Goal: Transaction & Acquisition: Book appointment/travel/reservation

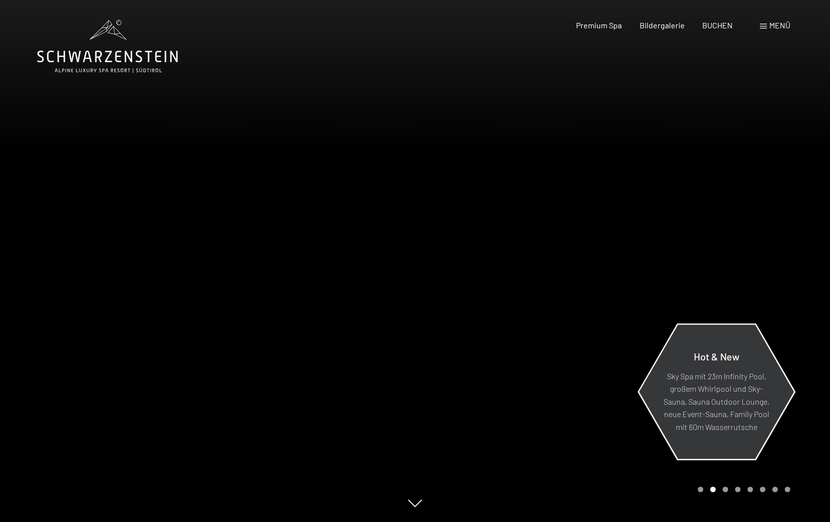
click at [746, 414] on p "Sky Spa mit 23m Infinity Pool, großem Whirlpool und Sky-Sauna, Sauna Outdoor Lo…" at bounding box center [716, 401] width 108 height 64
click at [725, 389] on p "Sky Spa mit 23m Infinity Pool, großem Whirlpool und Sky-Sauna, Sauna Outdoor Lo…" at bounding box center [716, 401] width 108 height 64
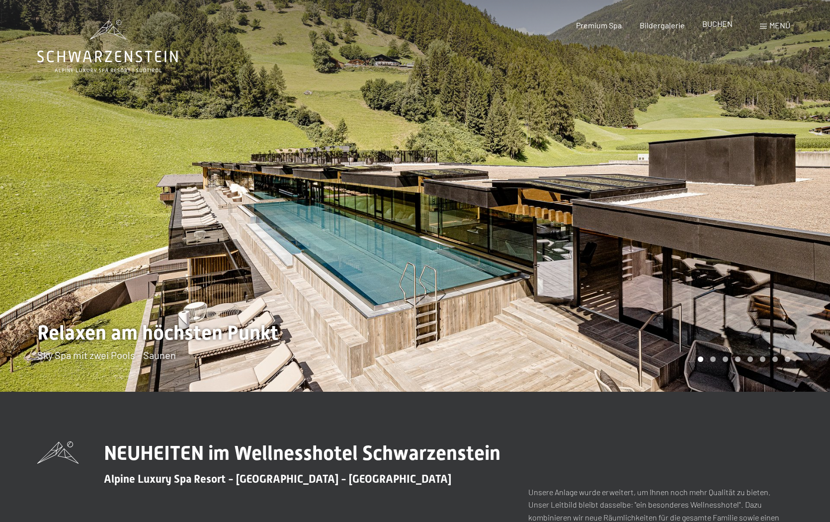
click at [713, 22] on span "BUCHEN" at bounding box center [717, 23] width 30 height 9
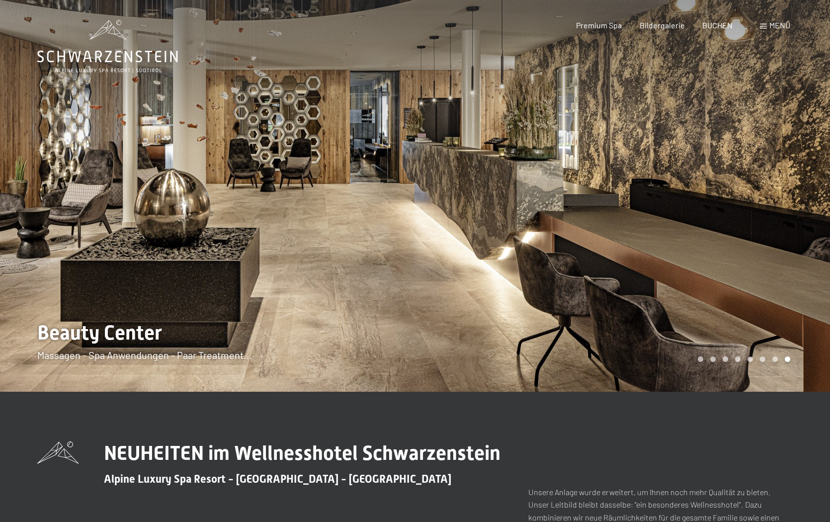
click at [88, 239] on div at bounding box center [207, 196] width 415 height 392
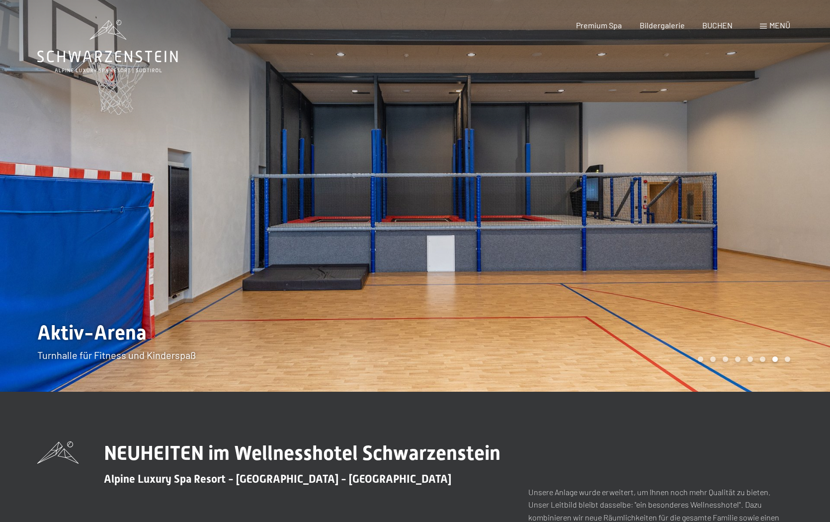
click at [792, 244] on div at bounding box center [622, 196] width 415 height 392
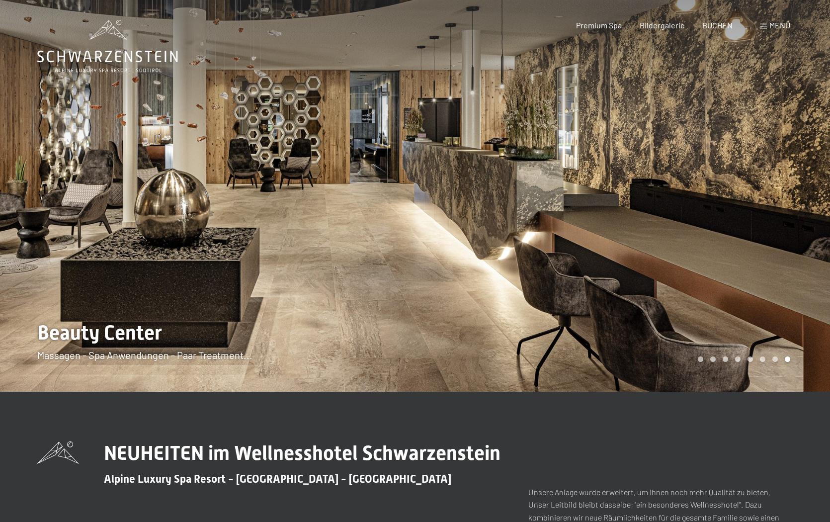
click at [792, 244] on div at bounding box center [622, 196] width 415 height 392
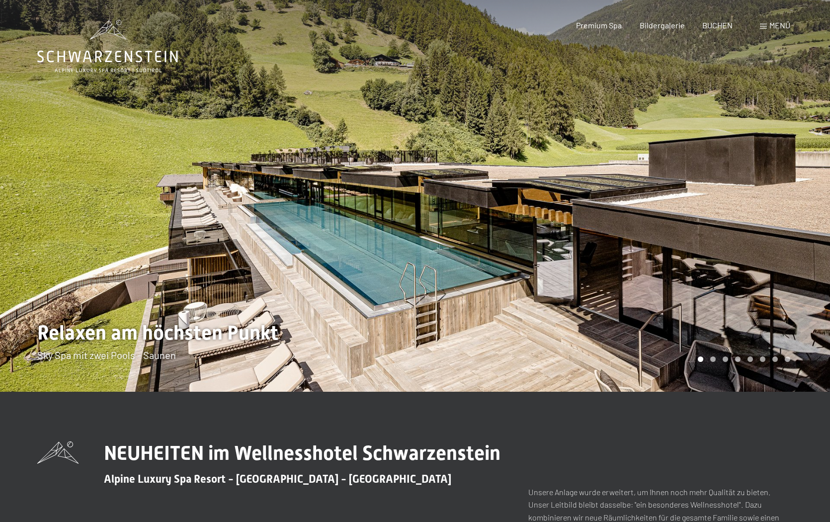
click at [792, 244] on div at bounding box center [622, 196] width 415 height 392
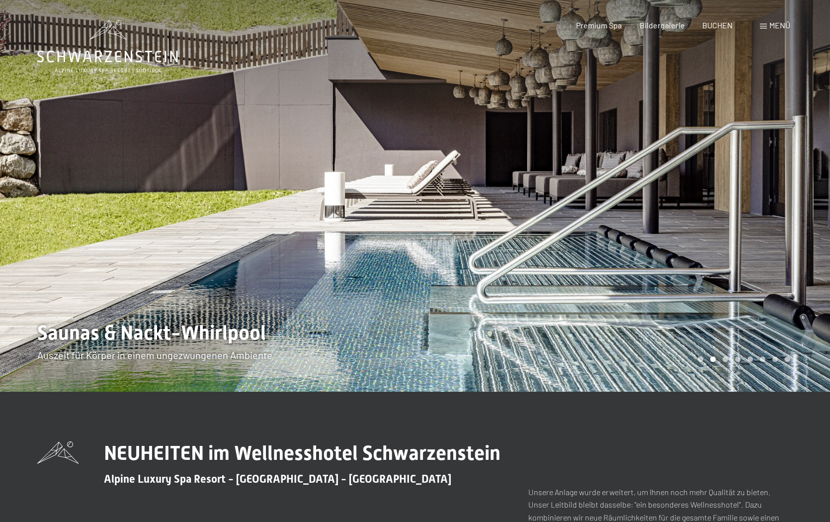
click at [792, 244] on div at bounding box center [622, 196] width 415 height 392
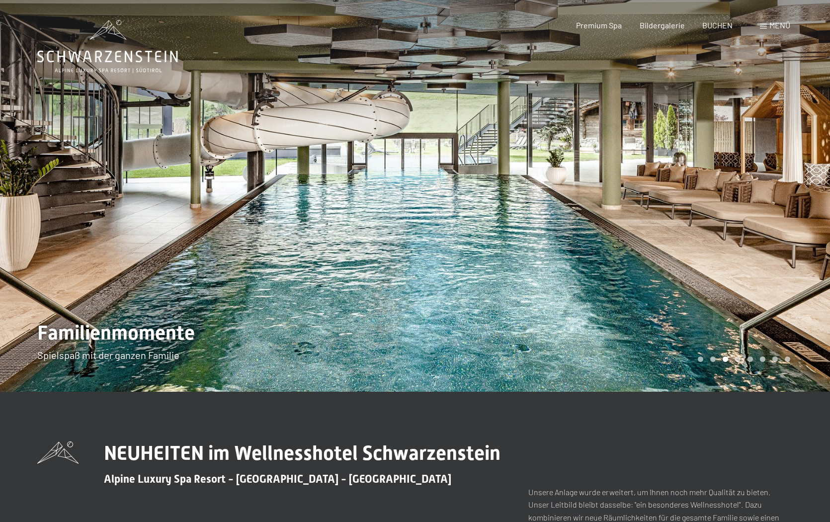
click at [792, 244] on div at bounding box center [622, 196] width 415 height 392
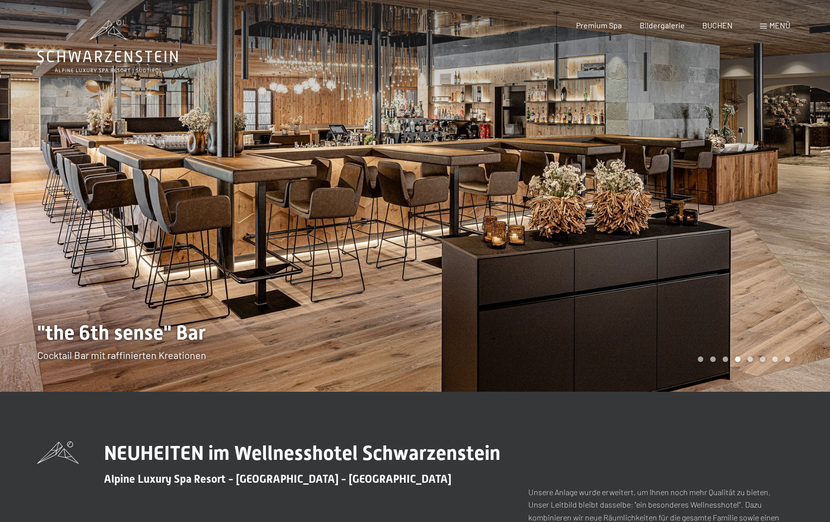
click at [792, 244] on div at bounding box center [622, 196] width 415 height 392
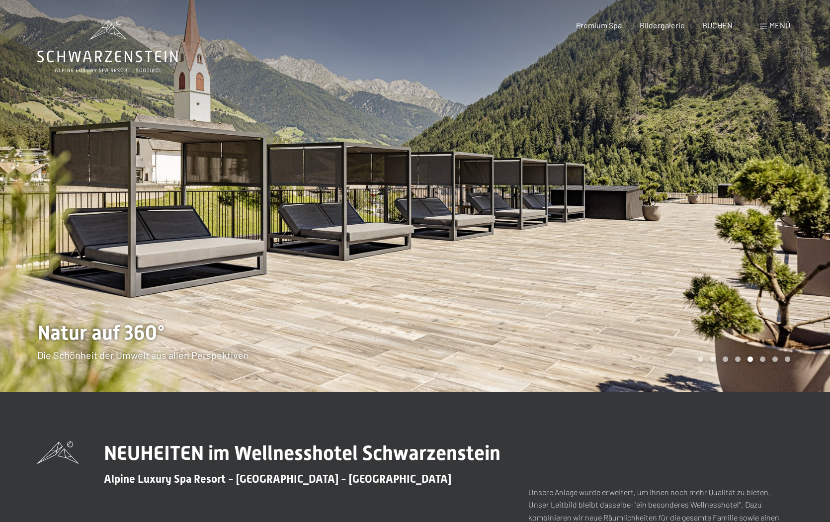
click at [792, 244] on div at bounding box center [622, 196] width 415 height 392
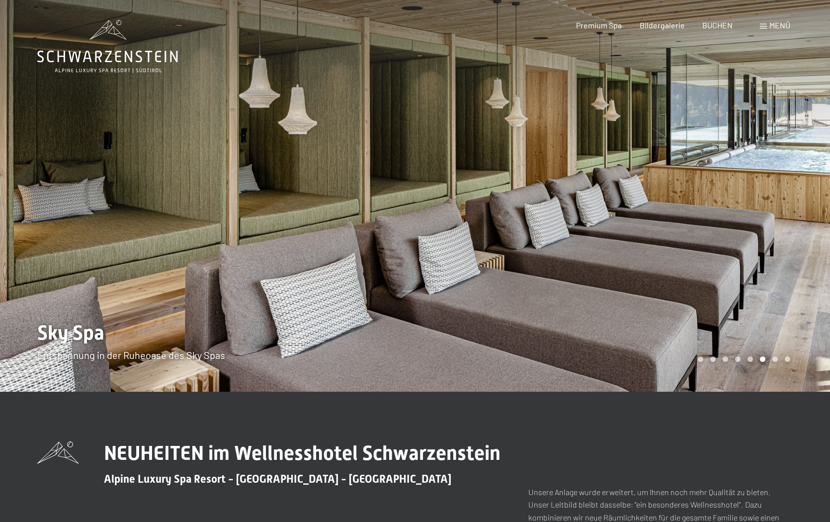
click at [792, 244] on div at bounding box center [622, 196] width 415 height 392
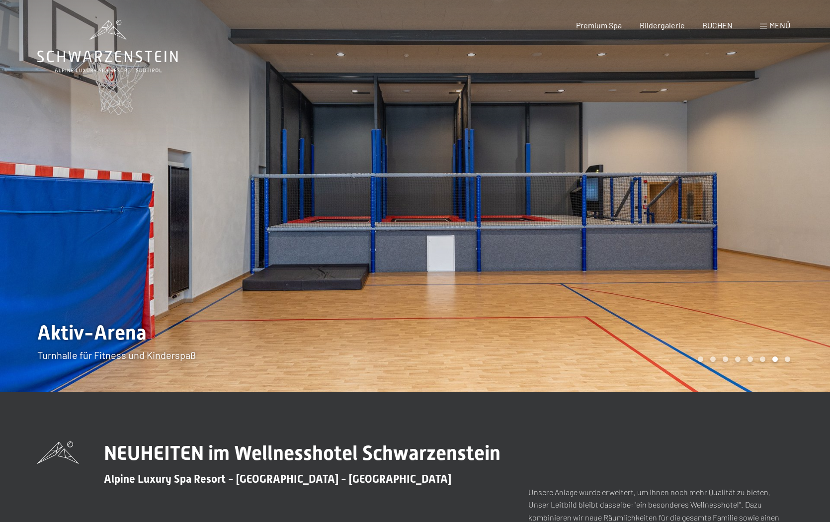
click at [792, 244] on div at bounding box center [622, 196] width 415 height 392
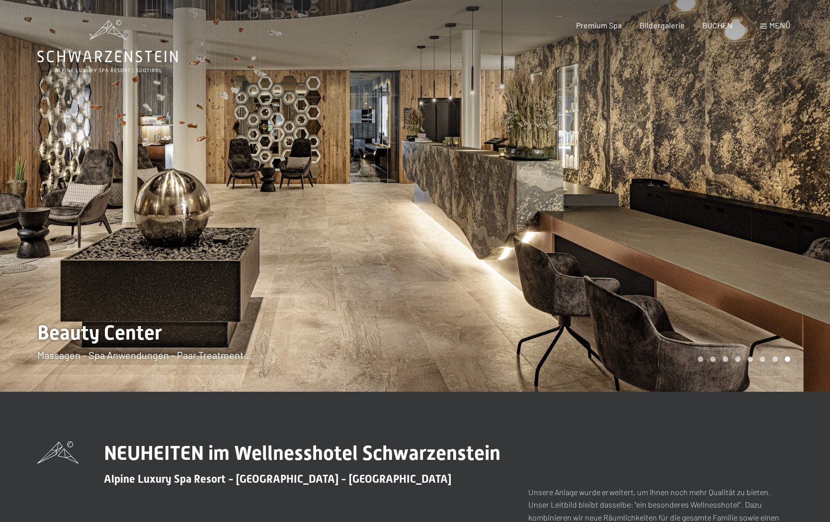
click at [792, 244] on div at bounding box center [622, 196] width 415 height 392
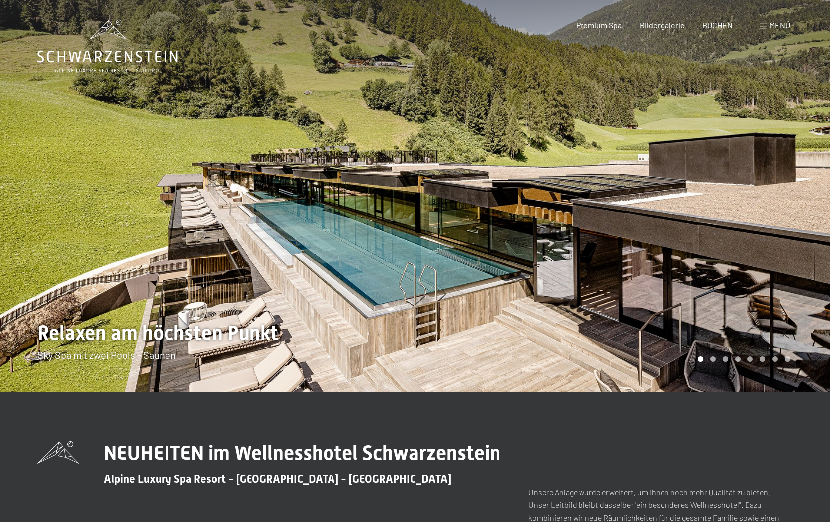
click at [792, 244] on div at bounding box center [622, 196] width 415 height 392
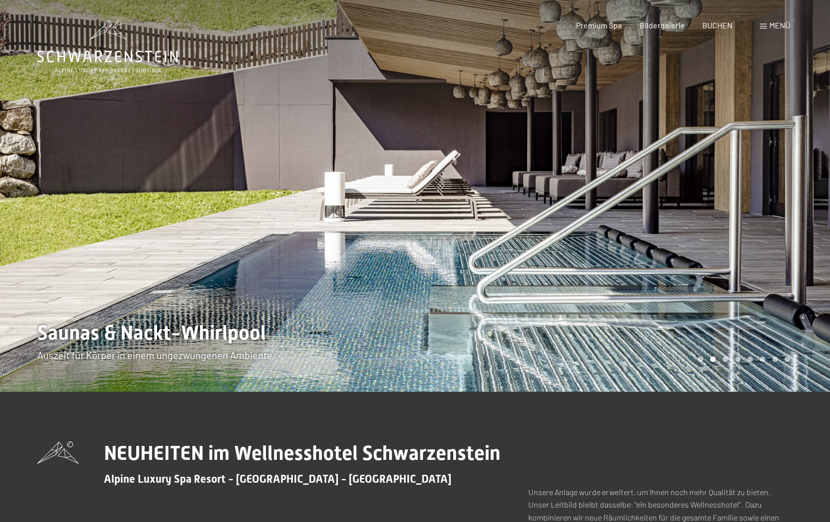
click at [792, 244] on div at bounding box center [622, 196] width 415 height 392
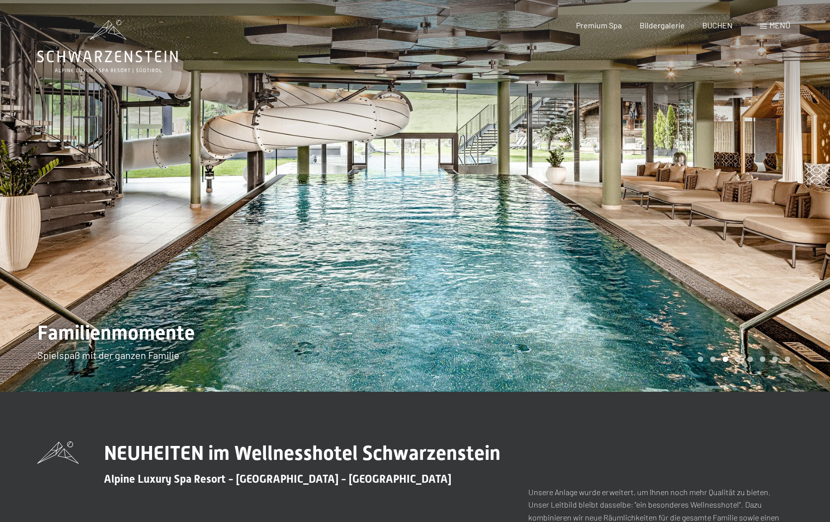
click at [792, 244] on div at bounding box center [622, 196] width 415 height 392
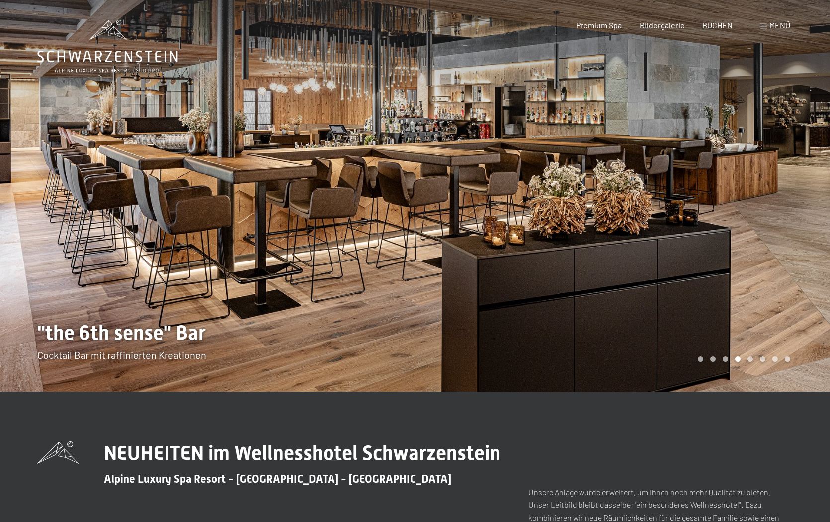
click at [792, 244] on div at bounding box center [622, 196] width 415 height 392
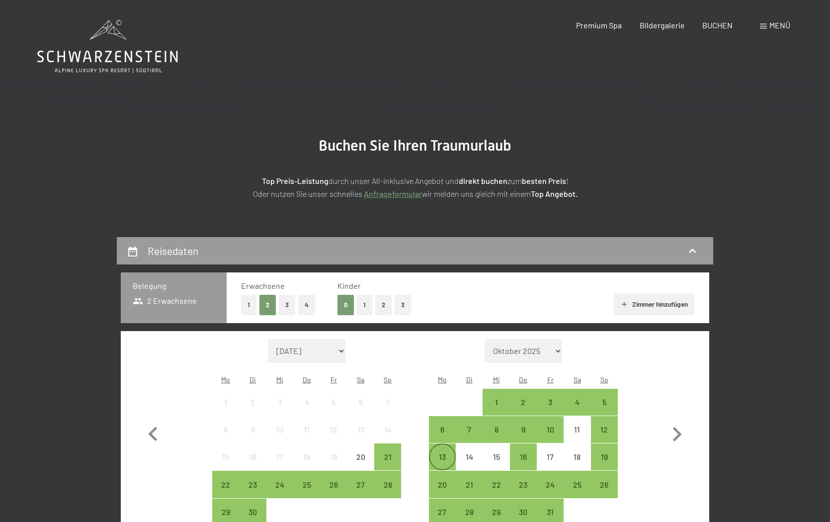
click at [442, 453] on div "13" at bounding box center [442, 465] width 25 height 25
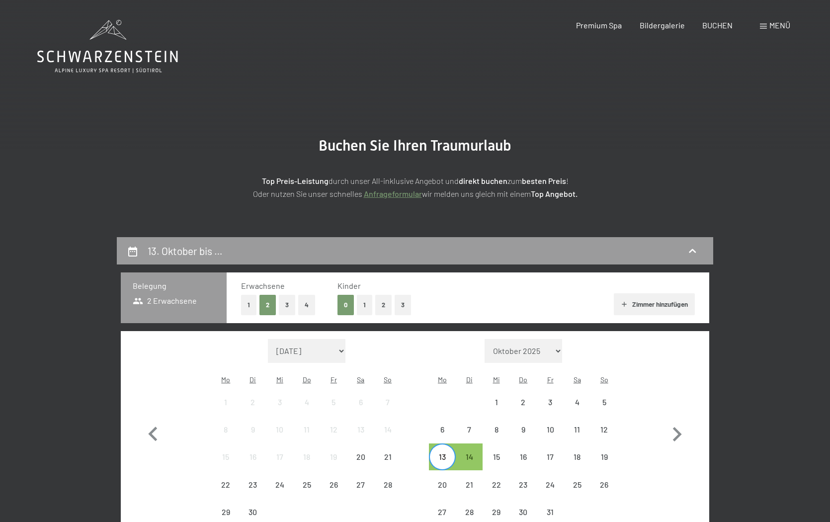
click at [563, 443] on div "18" at bounding box center [576, 456] width 27 height 27
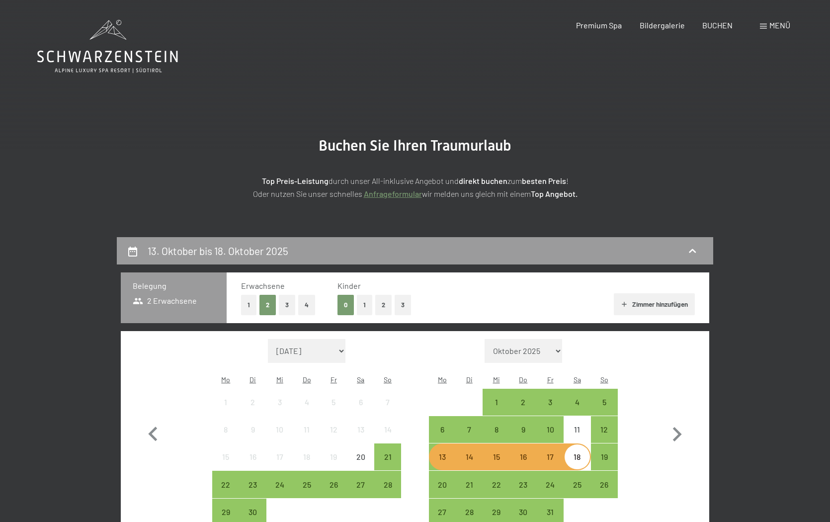
click at [571, 453] on div "18" at bounding box center [576, 465] width 25 height 25
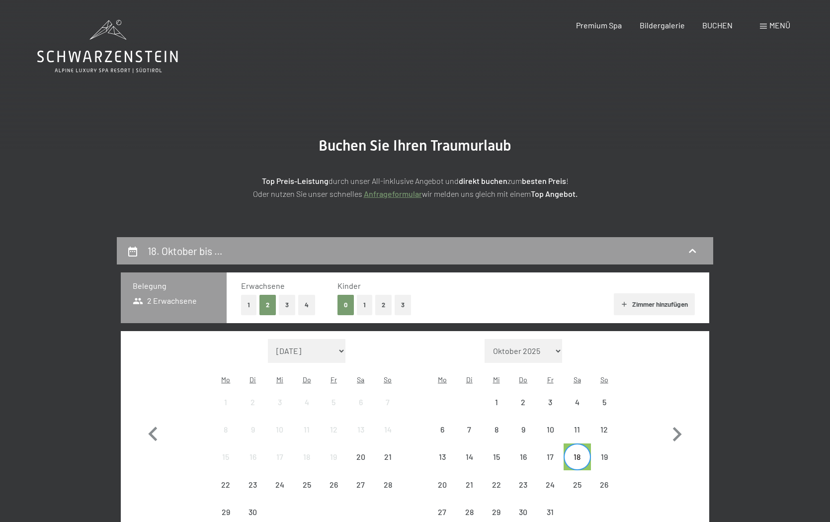
click at [571, 453] on div "18" at bounding box center [576, 465] width 25 height 25
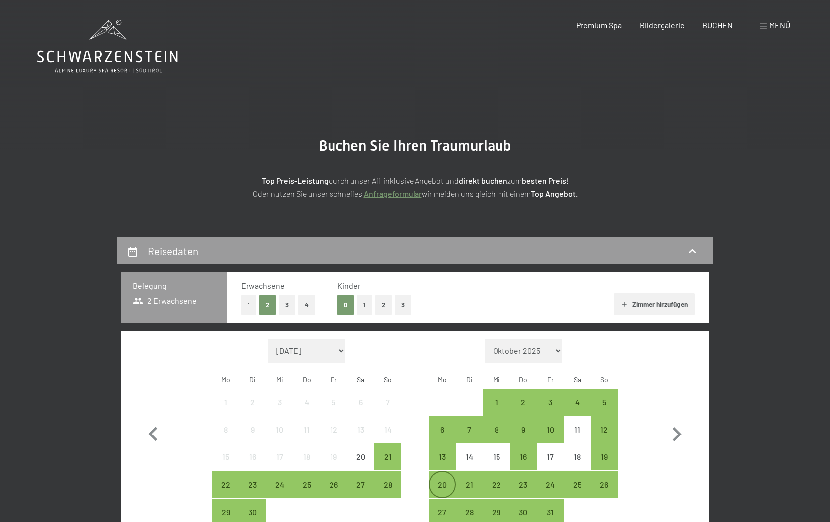
click at [444, 481] on div "20" at bounding box center [442, 493] width 25 height 25
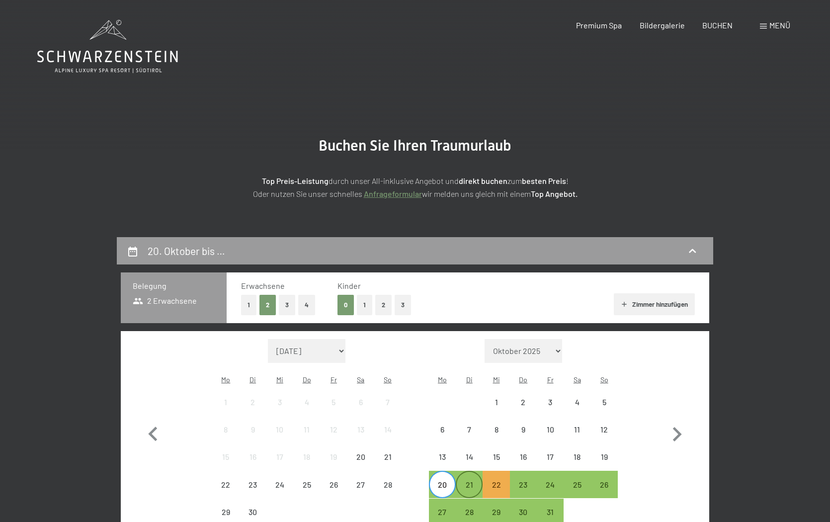
click at [468, 481] on div "21" at bounding box center [469, 493] width 25 height 25
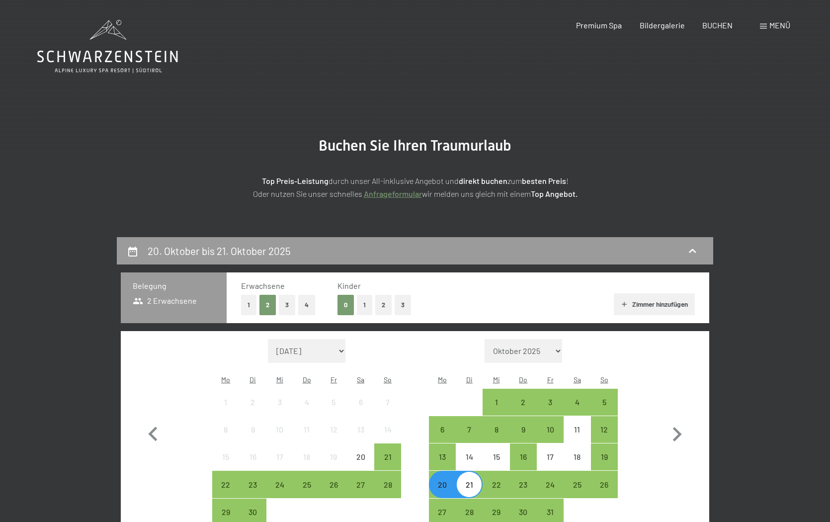
click at [438, 481] on div "20" at bounding box center [442, 493] width 25 height 25
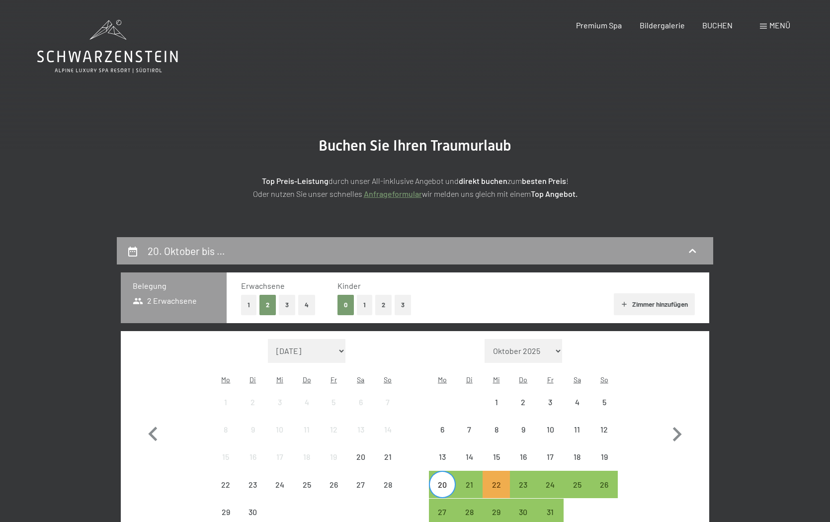
click at [297, 301] on div "1 2 3 4" at bounding box center [278, 305] width 74 height 20
click at [301, 301] on button "4" at bounding box center [306, 305] width 17 height 20
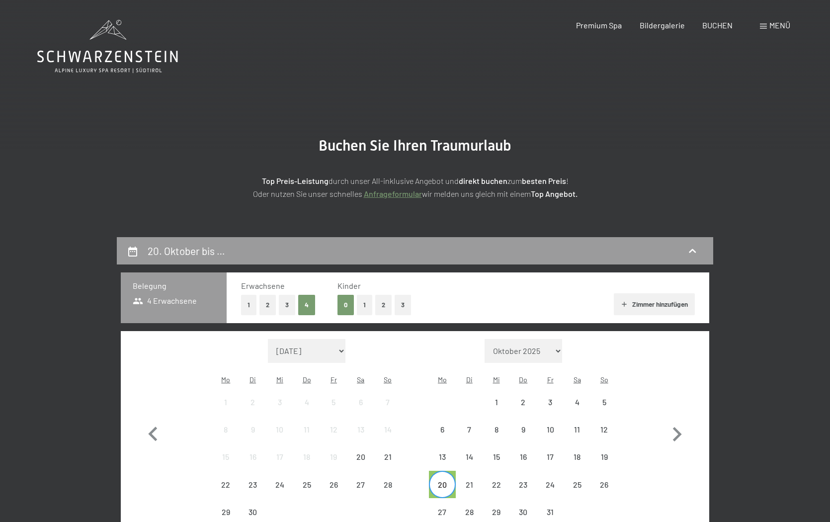
click at [370, 296] on button "1" at bounding box center [364, 305] width 15 height 20
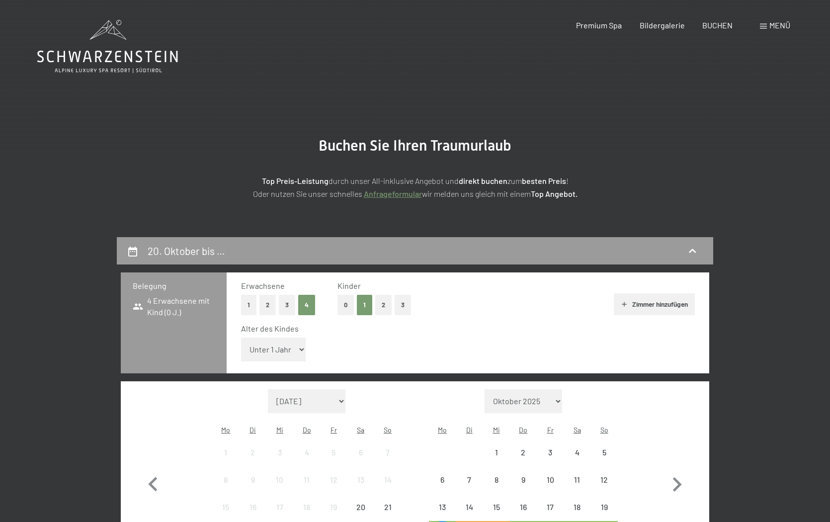
click at [266, 305] on button "2" at bounding box center [267, 305] width 16 height 20
click at [406, 300] on button "3" at bounding box center [403, 305] width 16 height 20
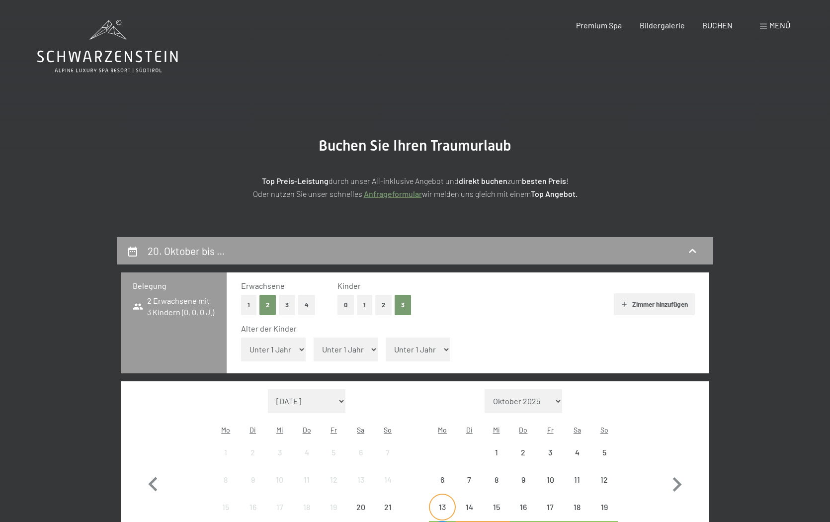
click at [445, 503] on div "13" at bounding box center [442, 515] width 25 height 25
click at [565, 494] on div "18" at bounding box center [576, 506] width 25 height 25
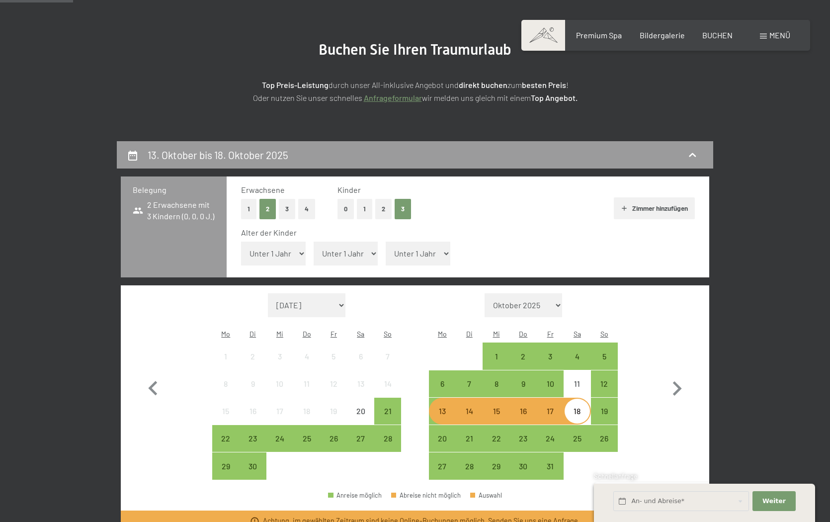
scroll to position [98, 0]
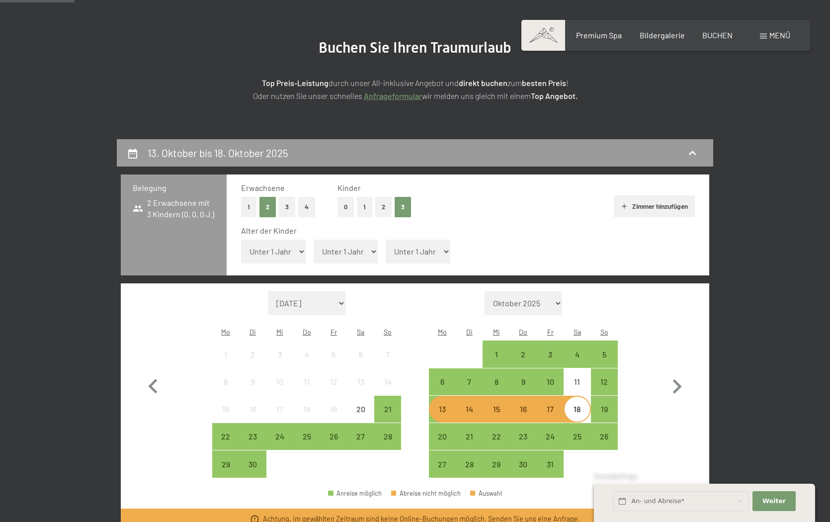
click at [641, 201] on button "Zimmer hinzufügen" at bounding box center [654, 206] width 81 height 22
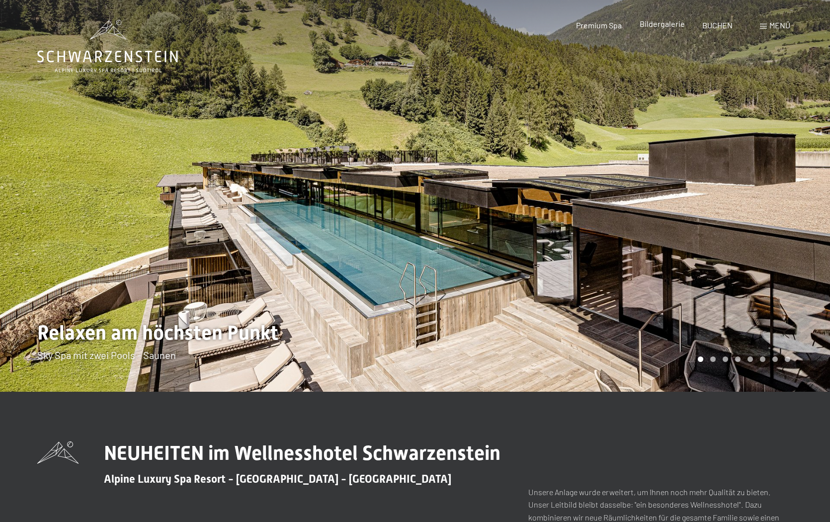
click at [673, 28] on span "Bildergalerie" at bounding box center [662, 23] width 45 height 9
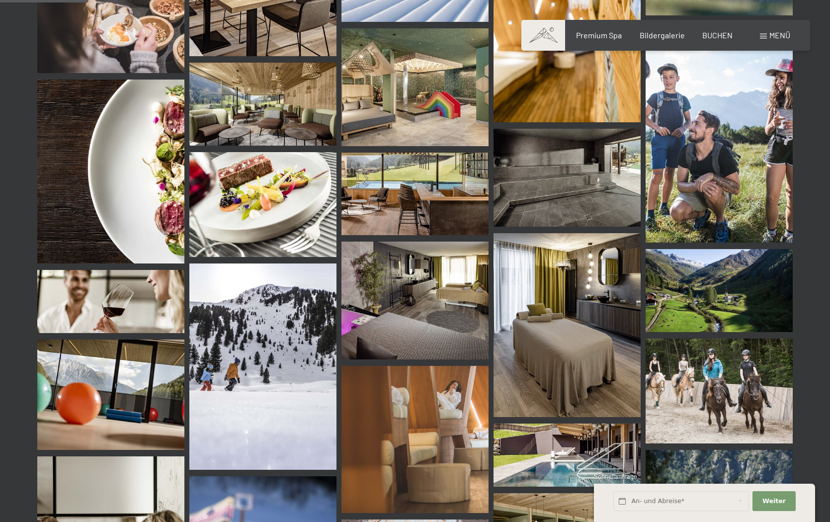
scroll to position [1252, 0]
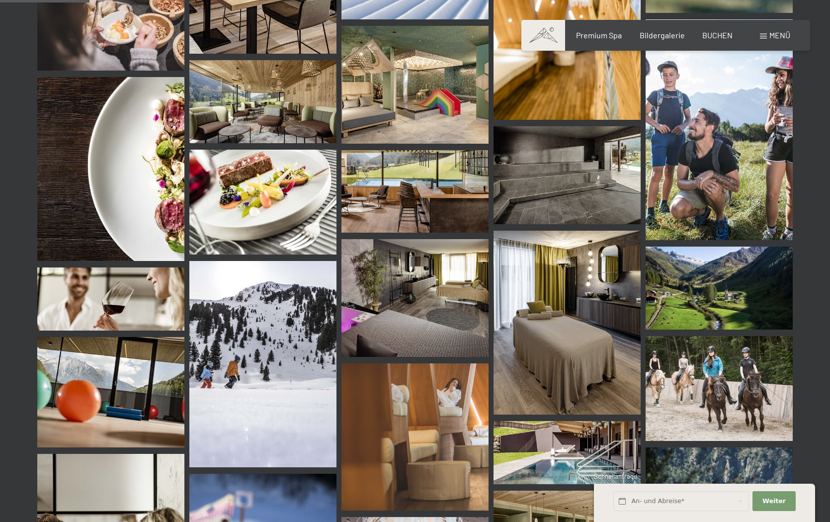
click at [245, 169] on img at bounding box center [262, 202] width 147 height 105
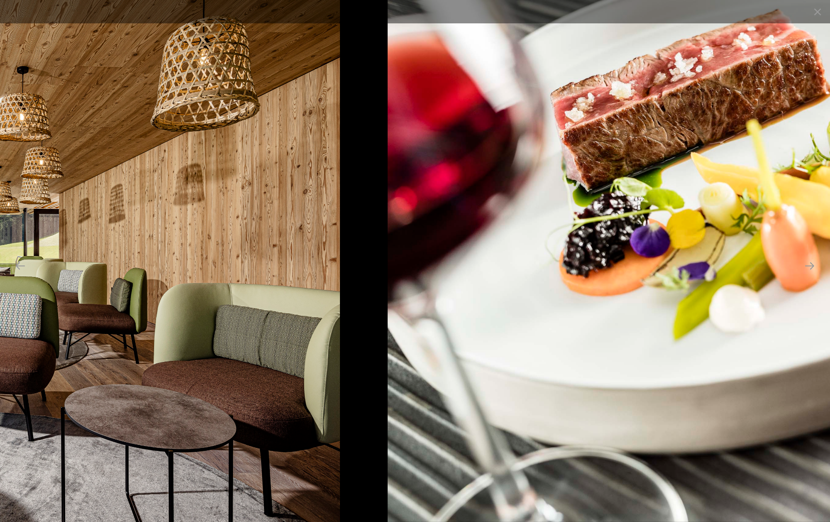
drag, startPoint x: 471, startPoint y: 191, endPoint x: 834, endPoint y: 205, distance: 364.0
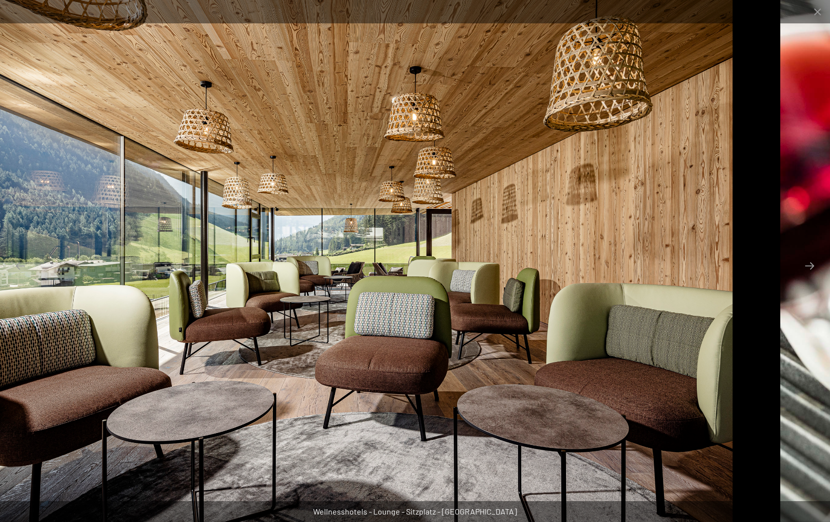
drag, startPoint x: 154, startPoint y: 290, endPoint x: 130, endPoint y: 290, distance: 23.9
click at [130, 290] on img at bounding box center [341, 261] width 782 height 522
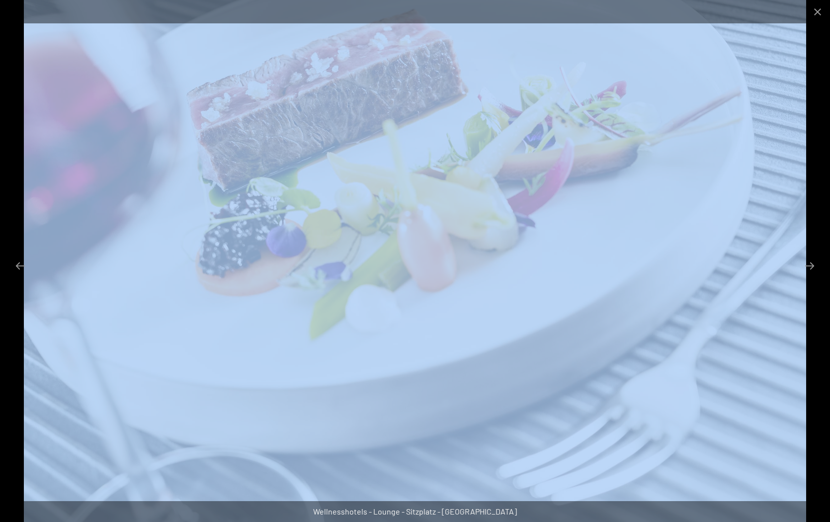
drag, startPoint x: 128, startPoint y: 290, endPoint x: 0, endPoint y: 331, distance: 134.5
click at [0, 331] on div at bounding box center [415, 261] width 830 height 522
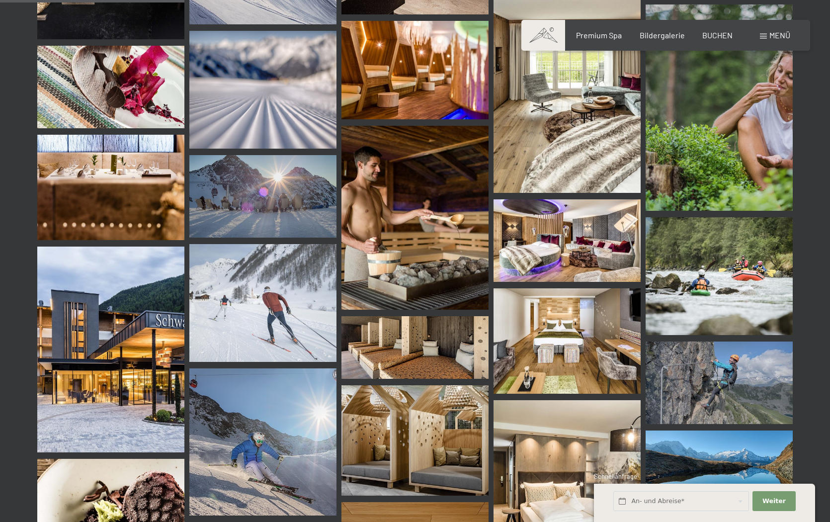
scroll to position [2587, 0]
